Goal: Task Accomplishment & Management: Manage account settings

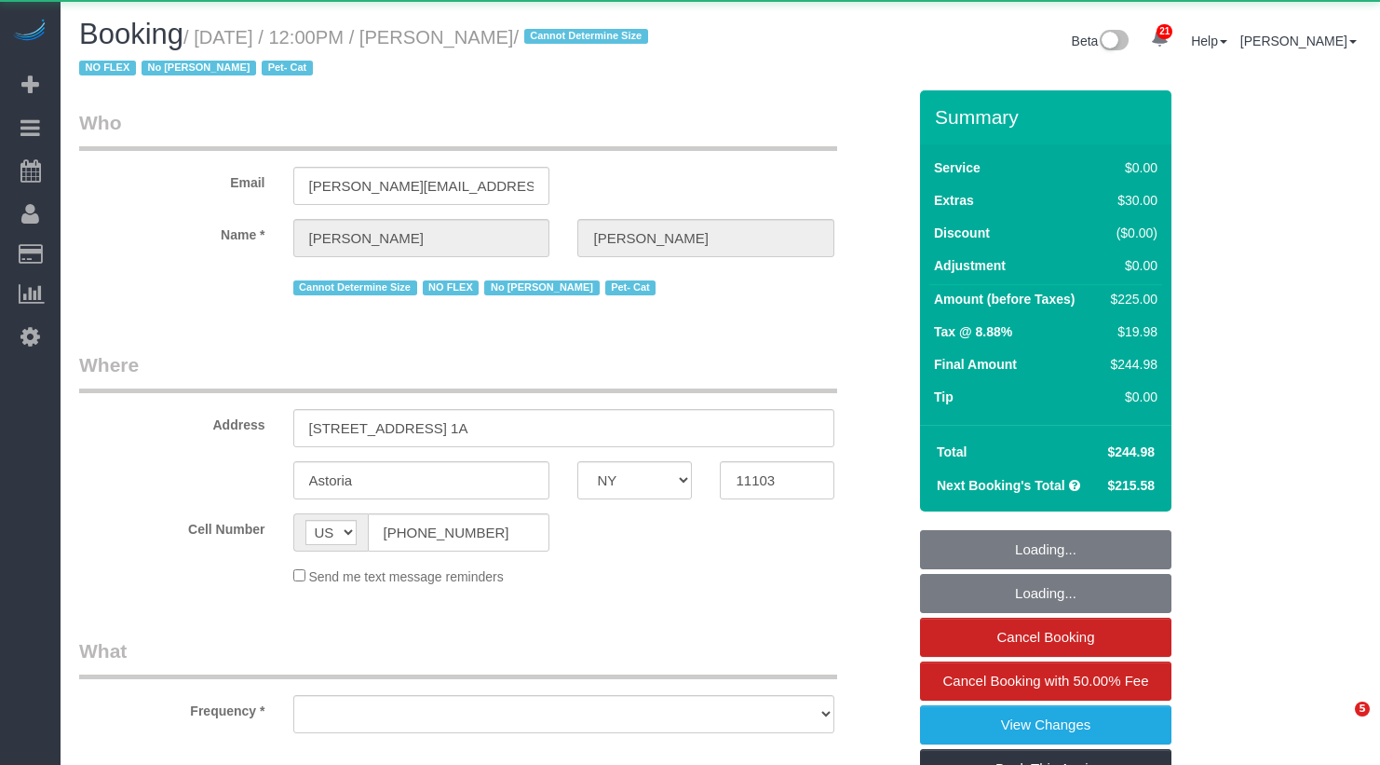
select select "NY"
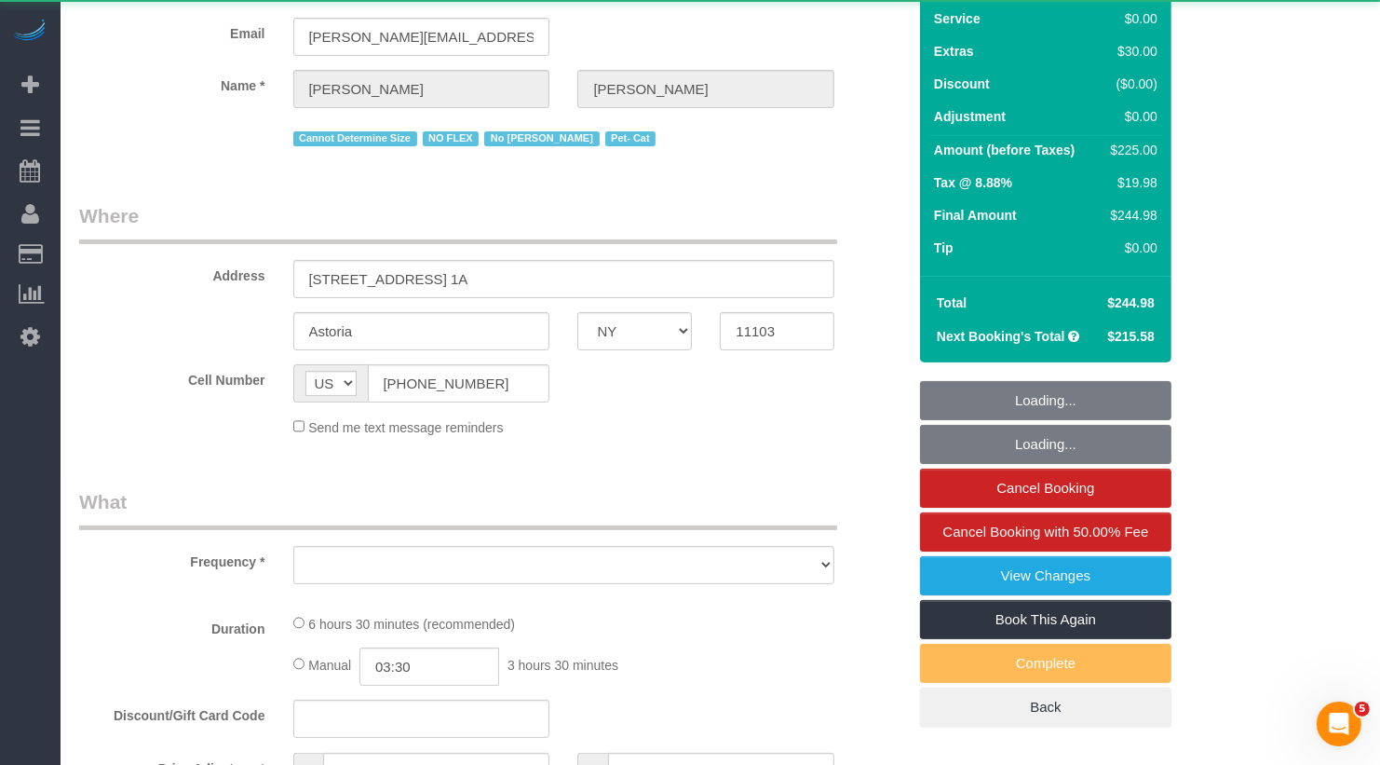
select select "object:5812"
select select "2"
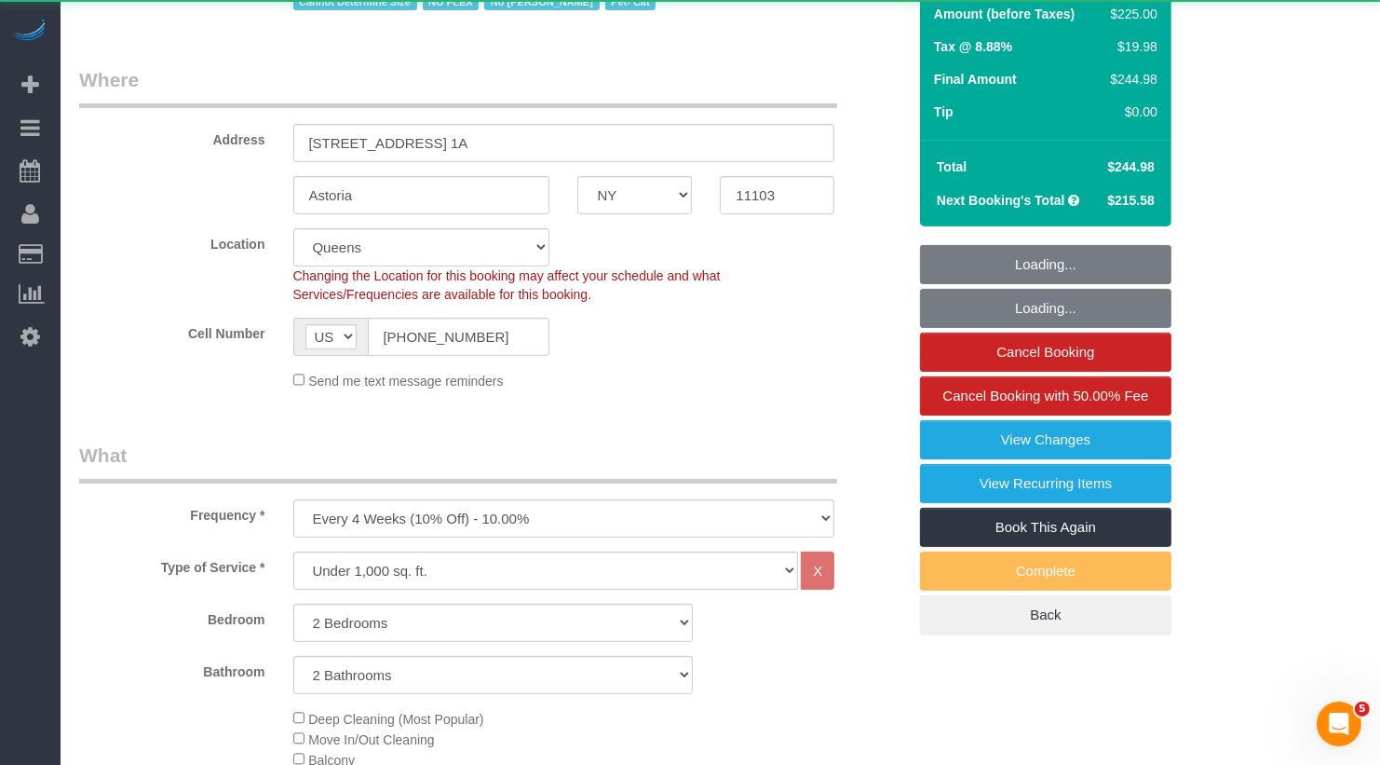
select select "string:stripe-pm_1QLvt54VGloSiKo7dC2NJORx"
select select "number:89"
select select "number:90"
select select "number:14"
select select "number:5"
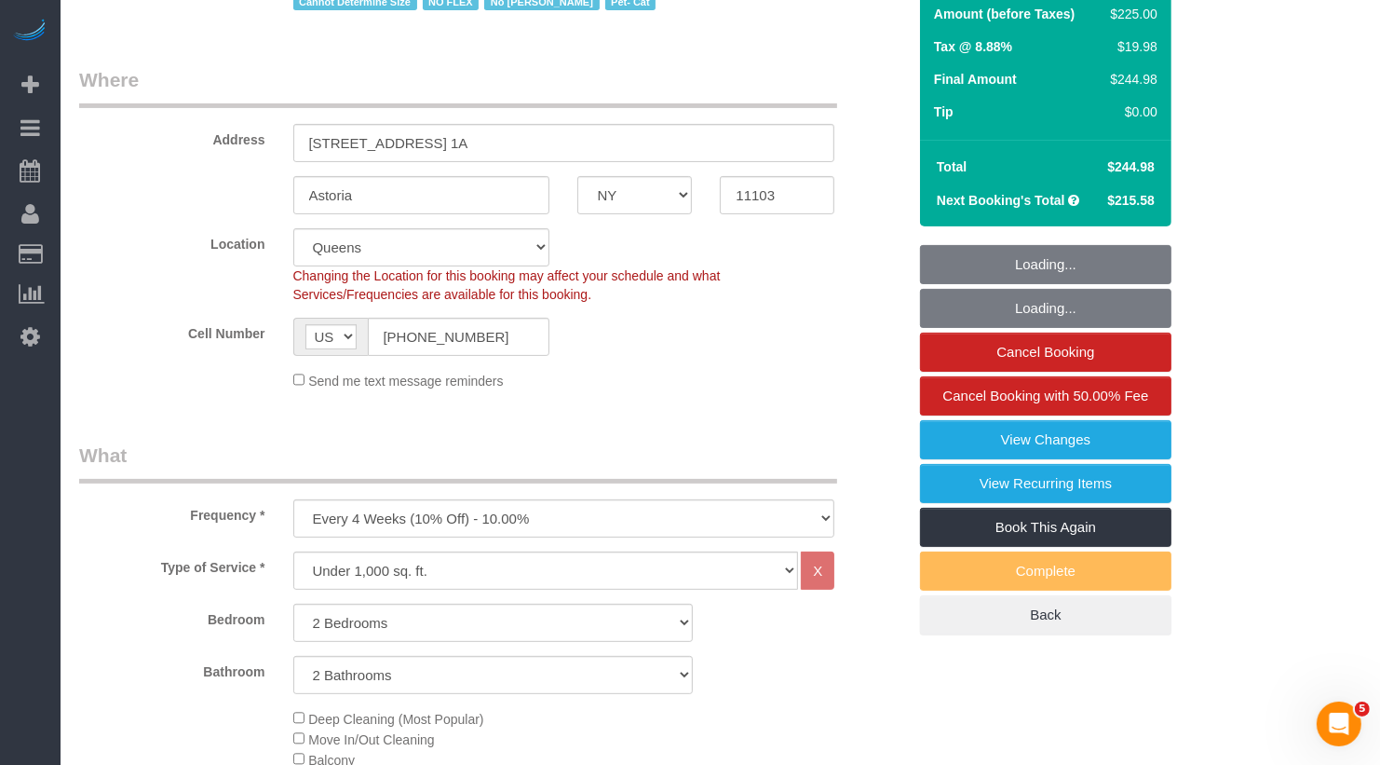
select select "spot48"
select select "2"
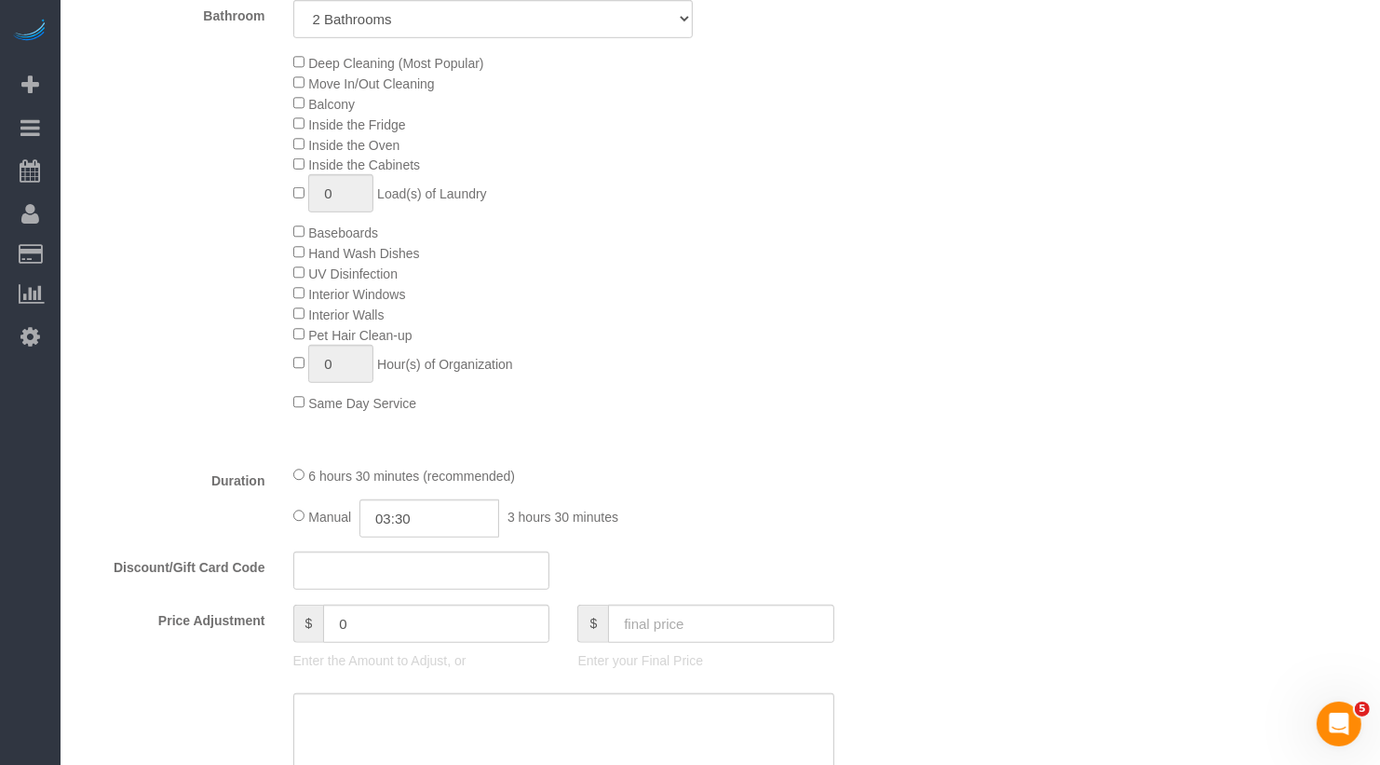
scroll to position [958, 0]
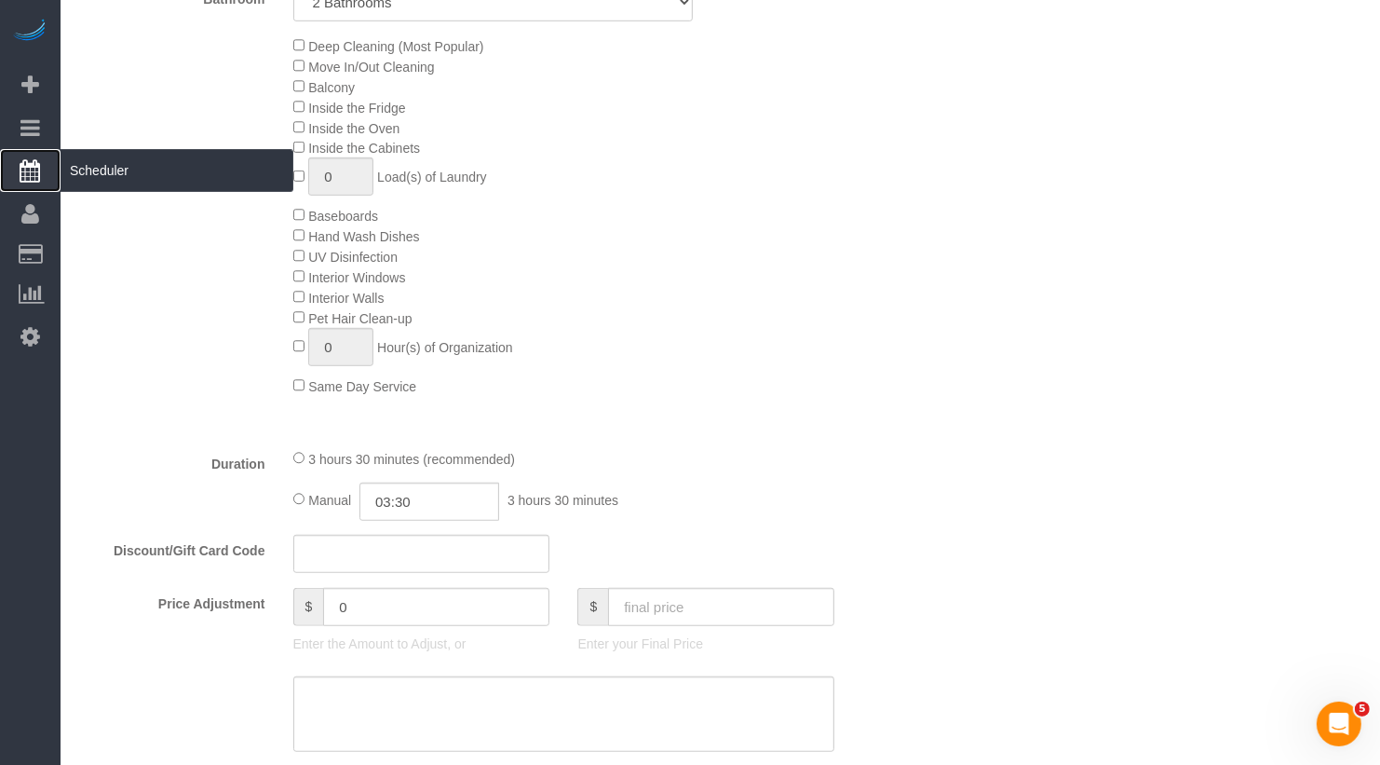
click at [128, 170] on span "Scheduler" at bounding box center [177, 170] width 233 height 43
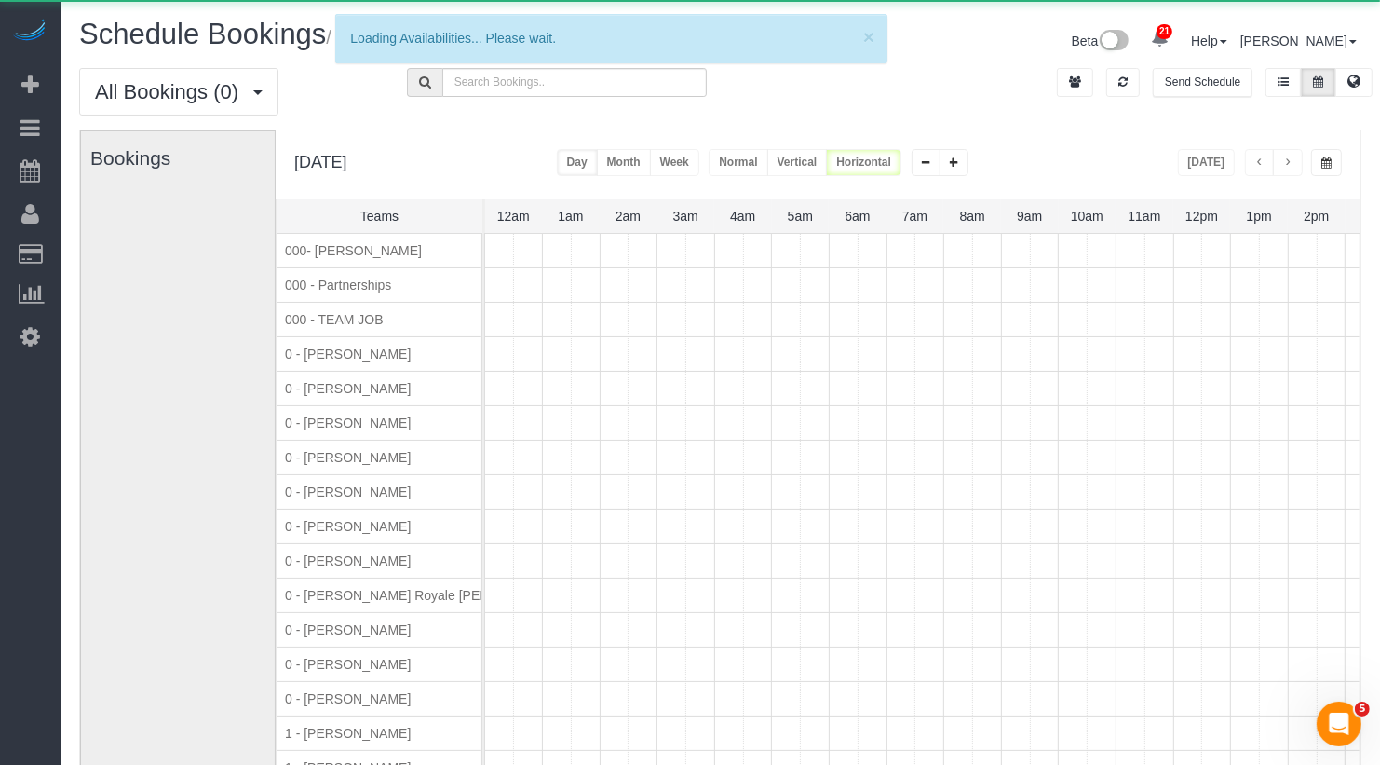
scroll to position [0, 345]
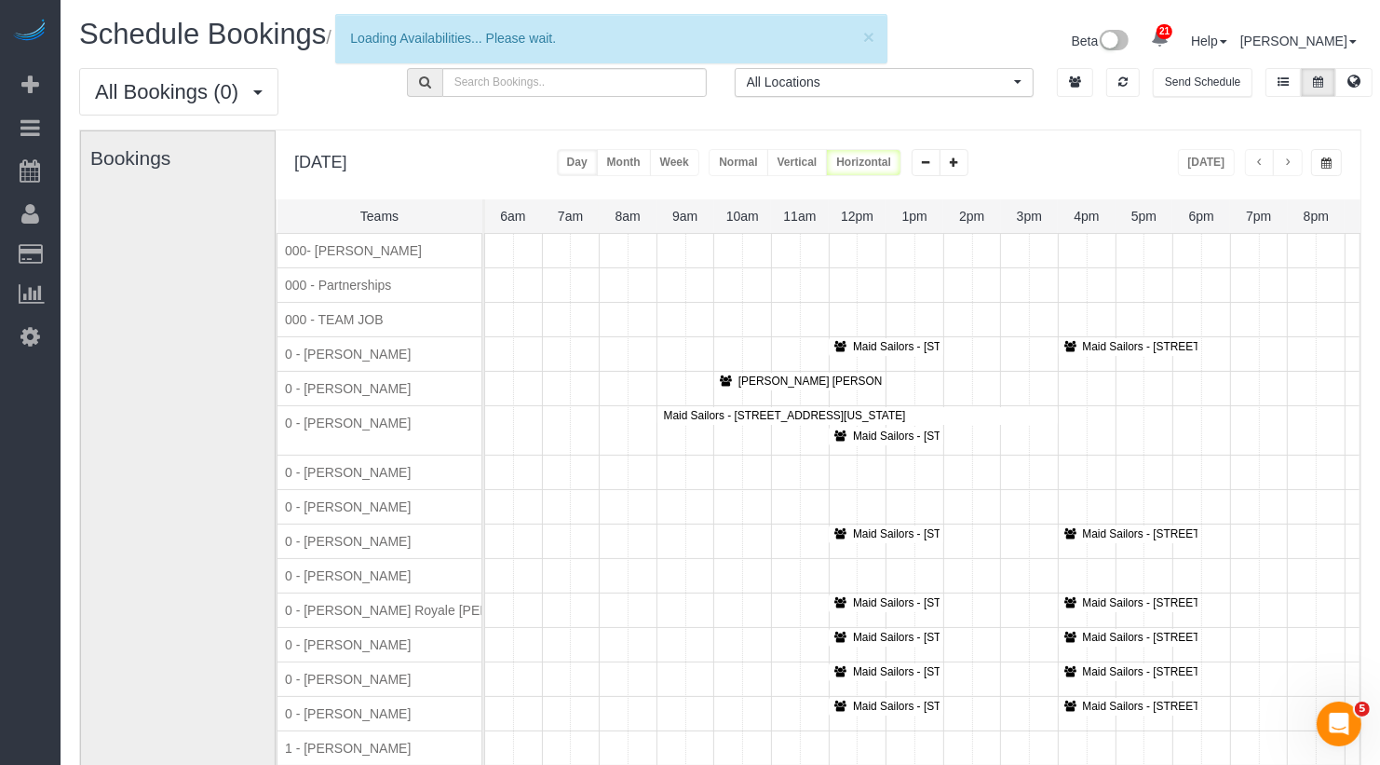
click at [1296, 160] on button "button" at bounding box center [1288, 162] width 30 height 27
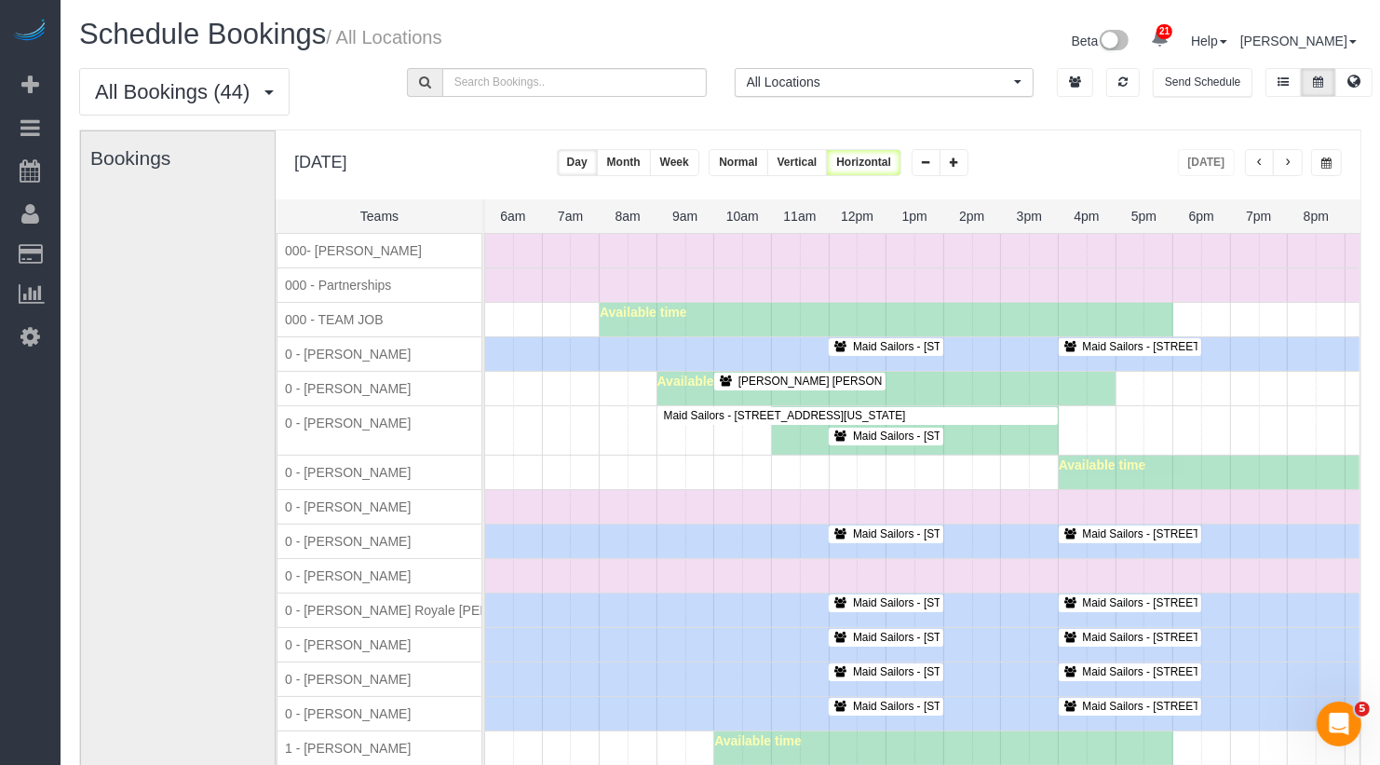
click at [1291, 162] on span "button" at bounding box center [1288, 162] width 9 height 11
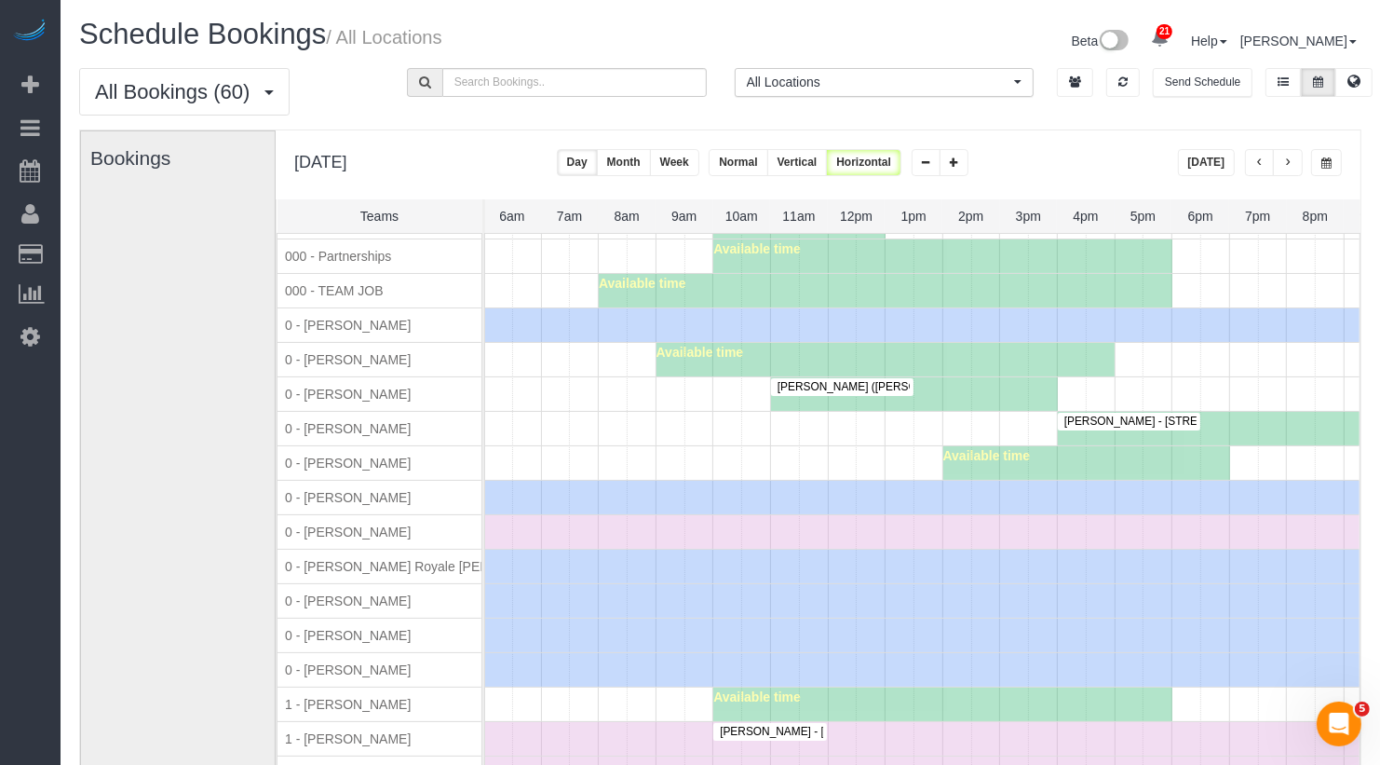
scroll to position [0, 0]
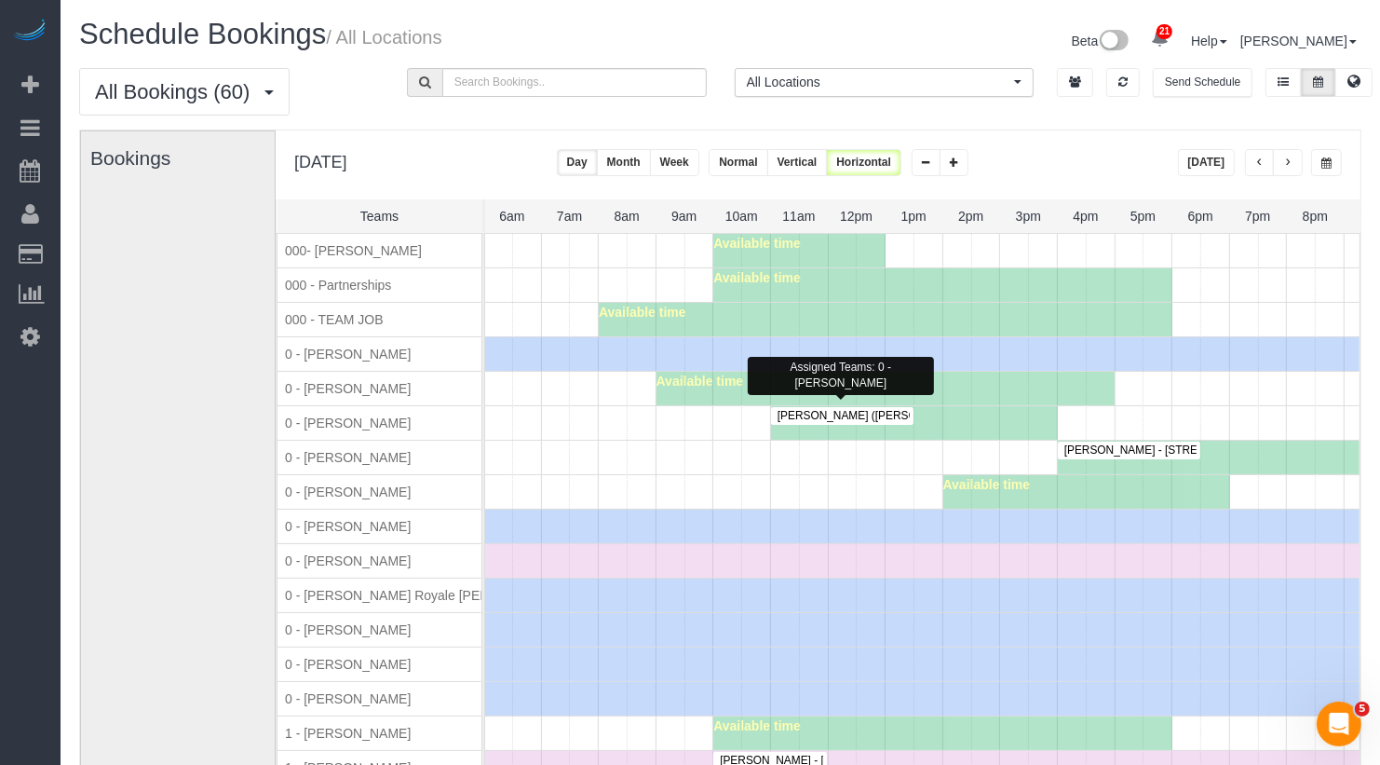
click at [855, 409] on span "[PERSON_NAME] ([PERSON_NAME] & [PERSON_NAME]) - [STREET_ADDRESS][PERSON_NAME] […" at bounding box center [1114, 415] width 692 height 13
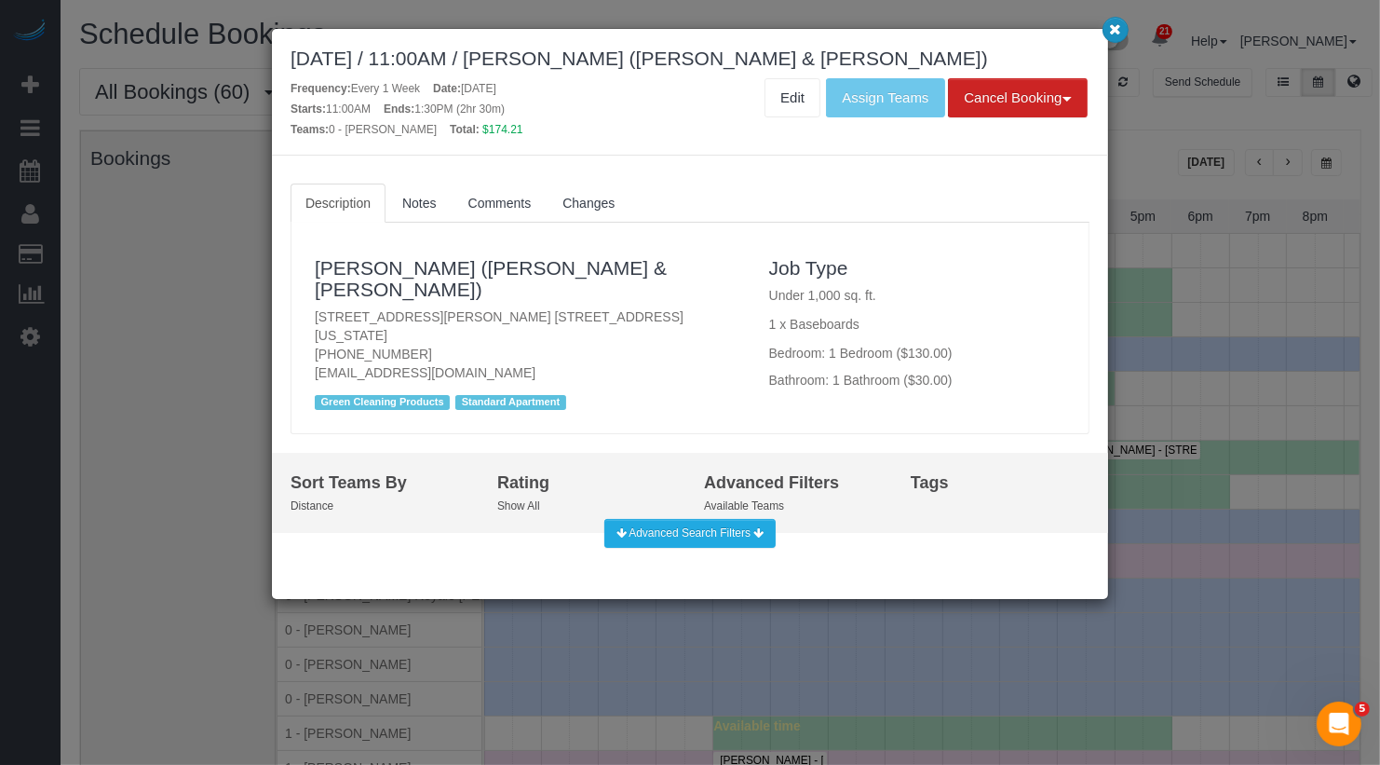
click at [1114, 29] on icon "button" at bounding box center [1116, 28] width 12 height 11
